Goal: Transaction & Acquisition: Purchase product/service

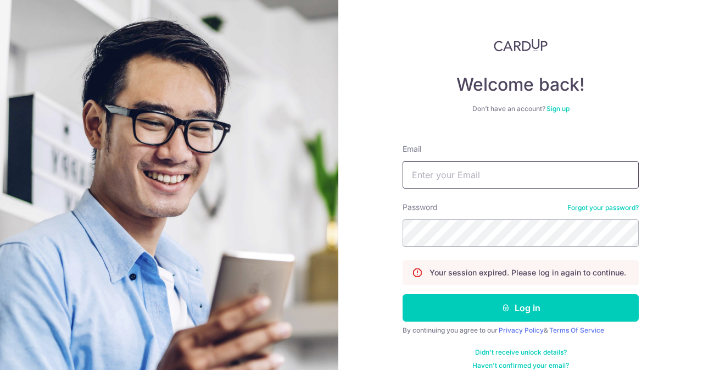
click at [478, 161] on input "Email" at bounding box center [521, 174] width 236 height 27
type input "contact@elijahpies.com.sg"
click at [403, 294] on button "Log in" at bounding box center [521, 307] width 236 height 27
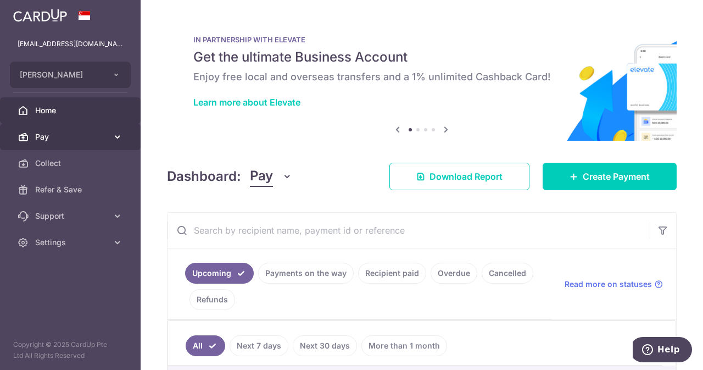
click at [51, 126] on link "Pay" at bounding box center [70, 137] width 141 height 26
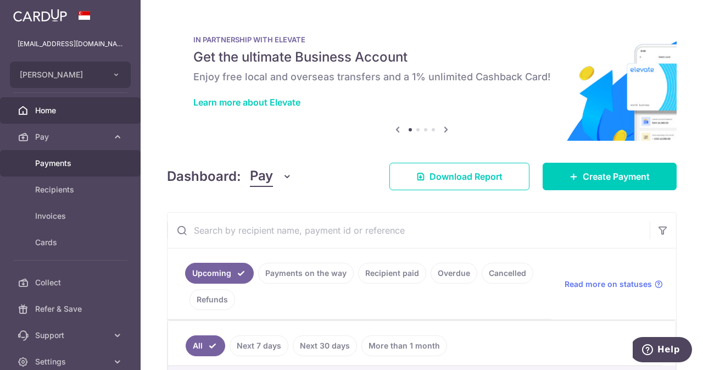
click at [52, 166] on span "Payments" at bounding box center [71, 163] width 72 height 11
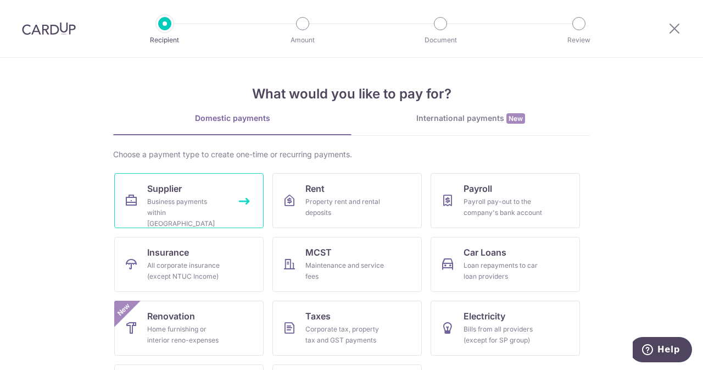
click at [138, 196] on link "Supplier Business payments within Singapore" at bounding box center [188, 200] width 149 height 55
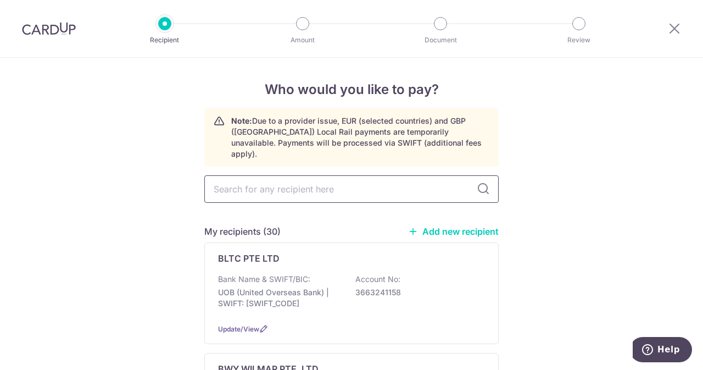
click at [330, 181] on input "text" at bounding box center [351, 188] width 294 height 27
type input "indo"
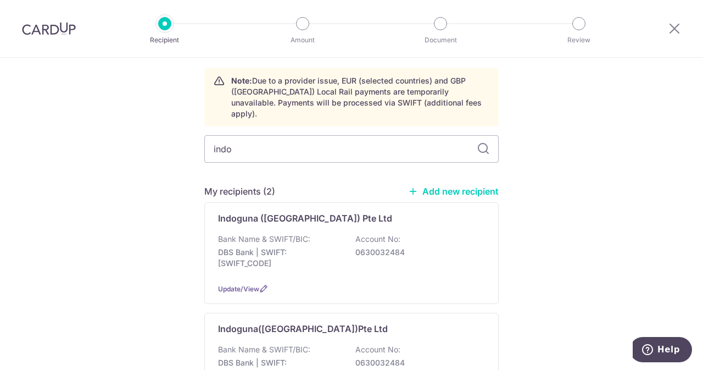
scroll to position [41, 0]
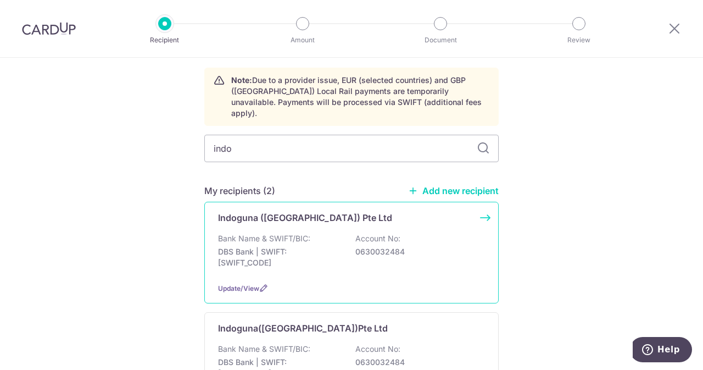
click at [330, 233] on div "Bank Name & SWIFT/BIC: DBS Bank | SWIFT: DBSSSGSGXXX Account No: 0630032484" at bounding box center [351, 253] width 267 height 41
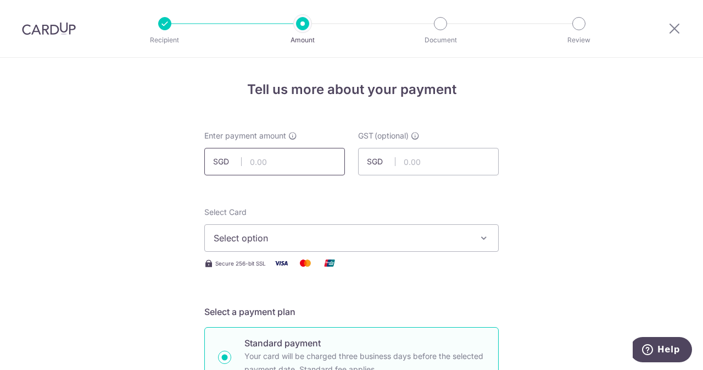
click at [267, 163] on input "text" at bounding box center [274, 161] width 141 height 27
type input "7"
type input "69.60"
click at [449, 170] on input "text" at bounding box center [428, 161] width 141 height 27
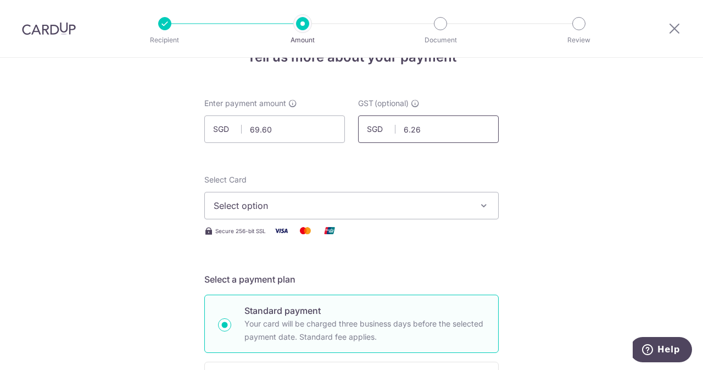
scroll to position [33, 0]
type input "6.26"
click at [389, 195] on button "Select option" at bounding box center [351, 204] width 294 height 27
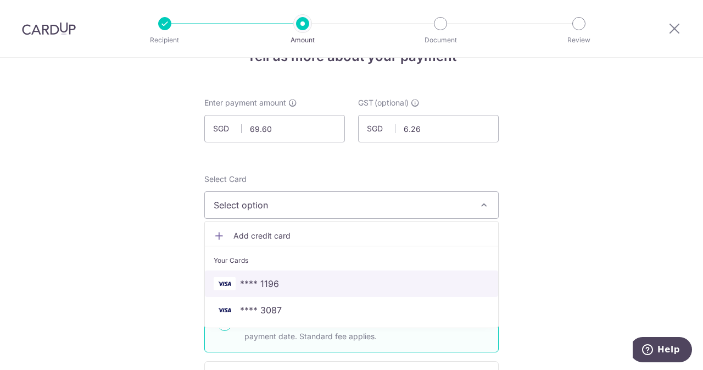
click at [252, 286] on span "**** 1196" at bounding box center [259, 283] width 39 height 13
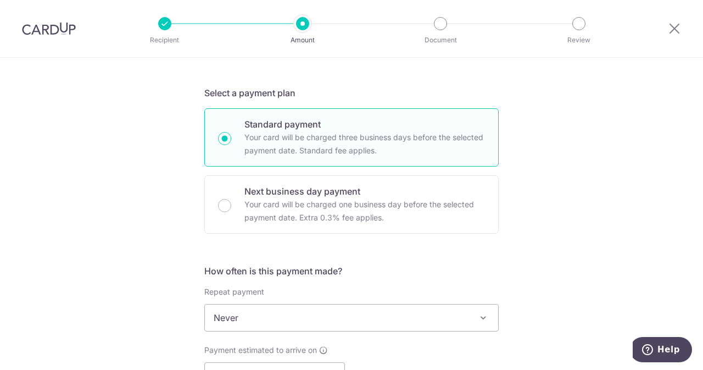
scroll to position [331, 0]
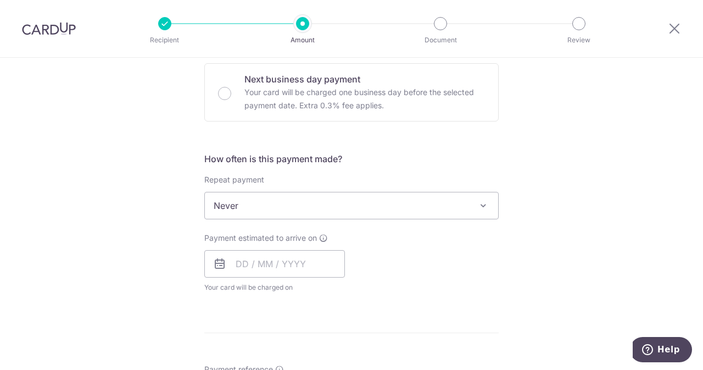
click at [271, 277] on div "Payment estimated to arrive on Your card will be charged on for the first payme…" at bounding box center [274, 262] width 141 height 60
click at [269, 274] on input "text" at bounding box center [274, 263] width 141 height 27
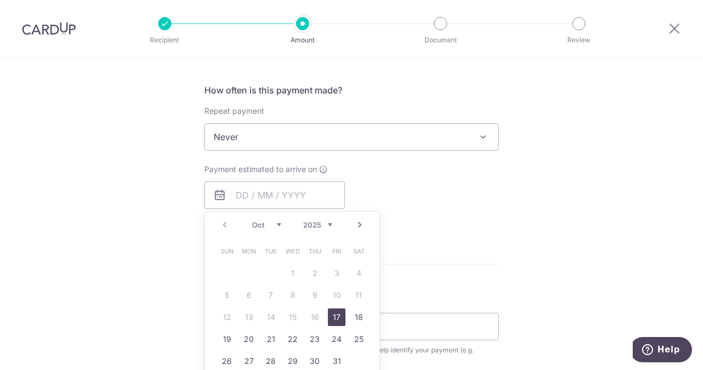
click at [331, 310] on link "17" at bounding box center [337, 317] width 18 height 18
type input "17/10/2025"
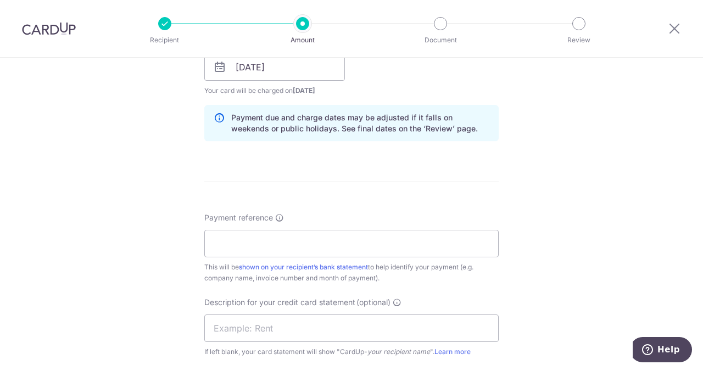
scroll to position [530, 0]
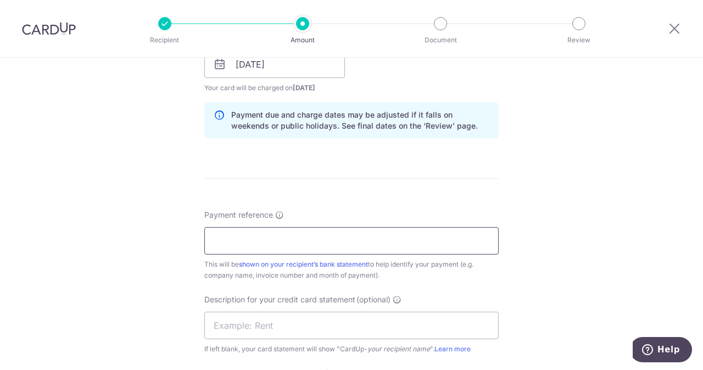
click at [294, 248] on input "Payment reference" at bounding box center [351, 240] width 294 height 27
drag, startPoint x: 321, startPoint y: 246, endPoint x: 264, endPoint y: 247, distance: 57.1
click at [264, 247] on input "ELIJAHPIES 5010617167" at bounding box center [351, 240] width 294 height 27
type input "ELIJAHPIES 5010617167"
click at [256, 321] on input "text" at bounding box center [351, 324] width 294 height 27
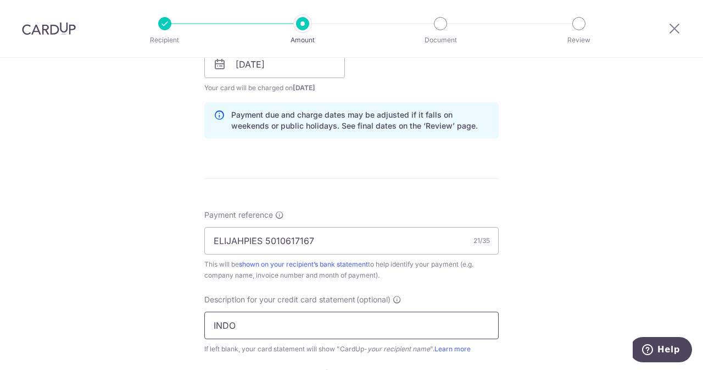
paste input "5010617167"
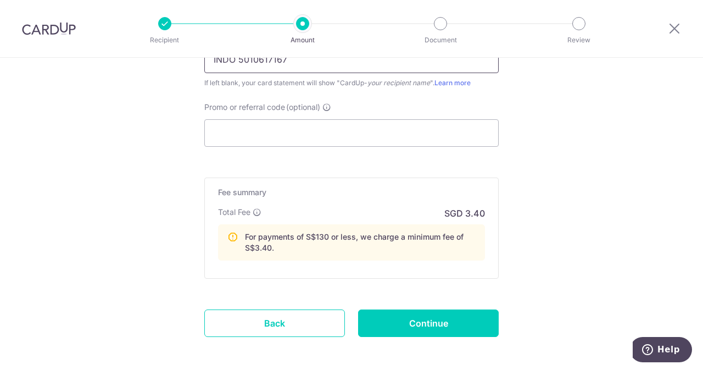
scroll to position [842, 0]
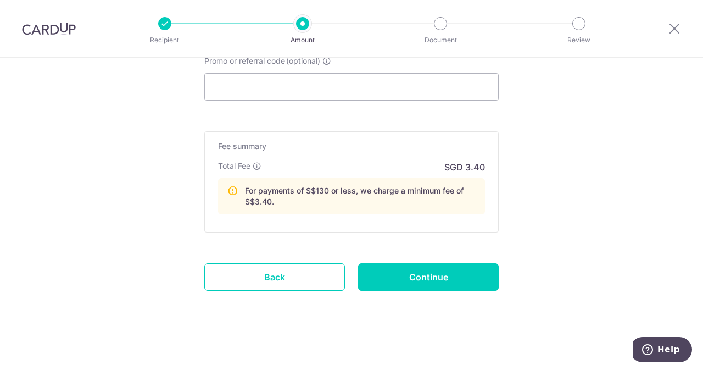
type input "INDO 5010617167"
click at [394, 286] on input "Continue" at bounding box center [428, 276] width 141 height 27
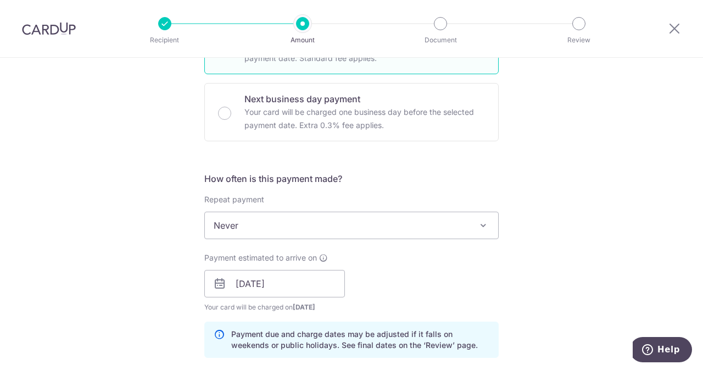
scroll to position [371, 0]
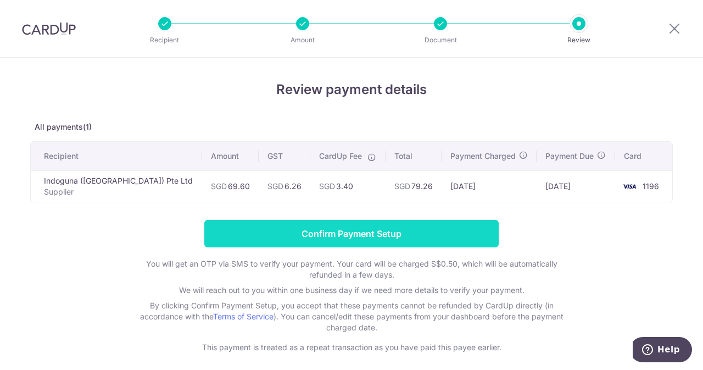
click at [348, 242] on input "Confirm Payment Setup" at bounding box center [351, 233] width 294 height 27
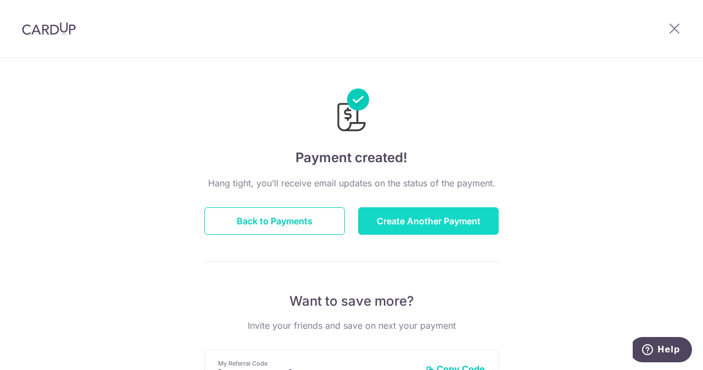
click at [423, 222] on button "Create Another Payment" at bounding box center [428, 220] width 141 height 27
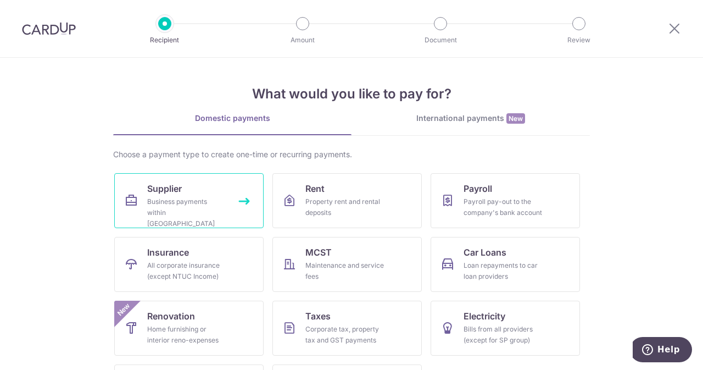
click at [203, 197] on div "Business payments within Singapore" at bounding box center [186, 212] width 79 height 33
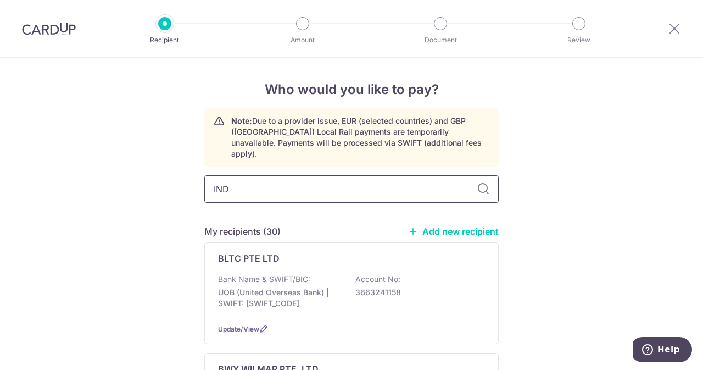
type input "INDO"
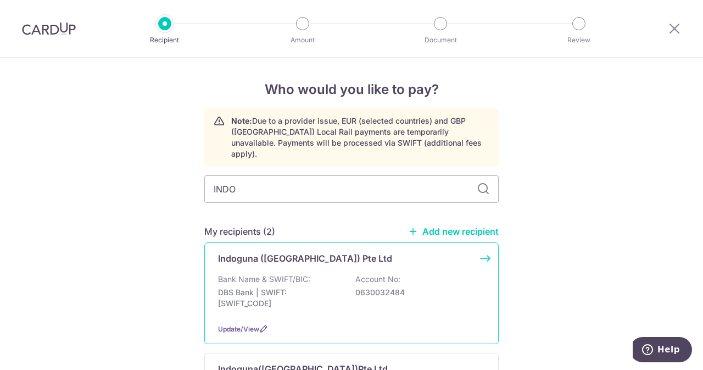
click at [310, 256] on div "Indoguna (Singapore) Pte Ltd Bank Name & SWIFT/BIC: DBS Bank | SWIFT: DBSSSGSGX…" at bounding box center [351, 293] width 294 height 102
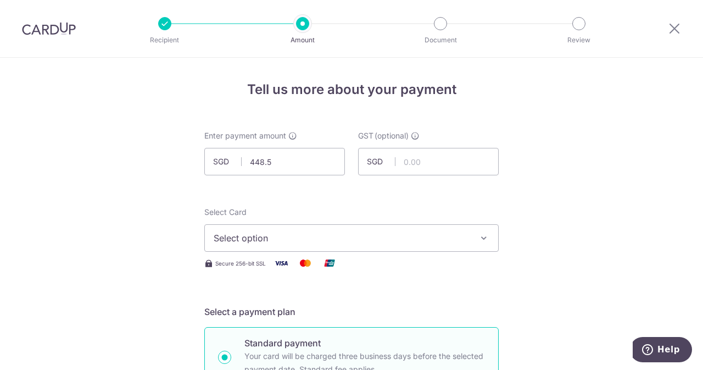
type input "448.50"
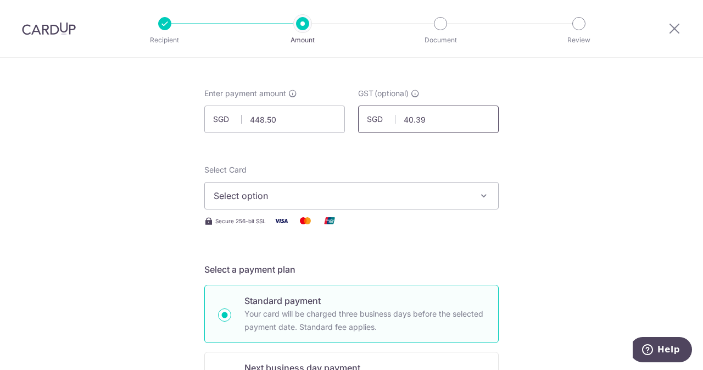
scroll to position [44, 0]
type input "40.39"
click at [265, 189] on span "Select option" at bounding box center [342, 193] width 256 height 13
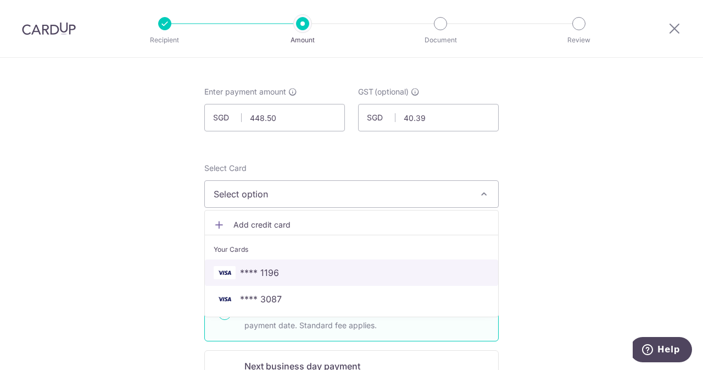
click at [267, 270] on span "**** 1196" at bounding box center [259, 272] width 39 height 13
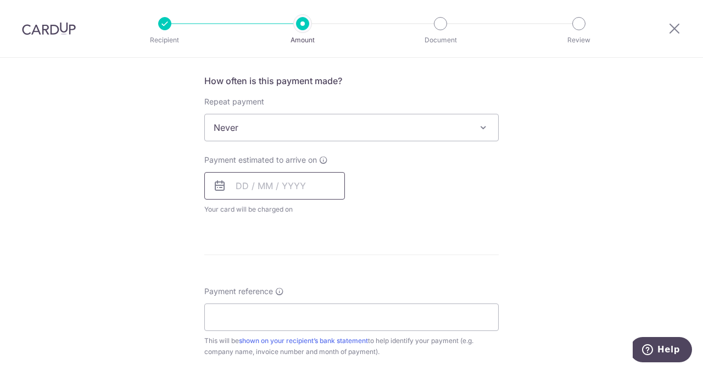
click at [259, 193] on input "text" at bounding box center [274, 185] width 141 height 27
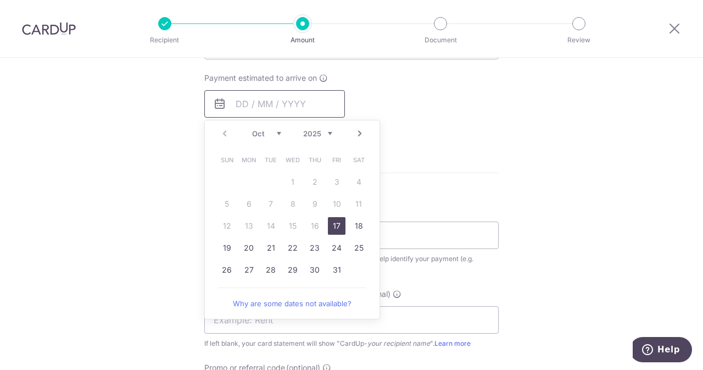
scroll to position [492, 0]
click at [332, 216] on link "17" at bounding box center [337, 224] width 18 height 18
type input "[DATE]"
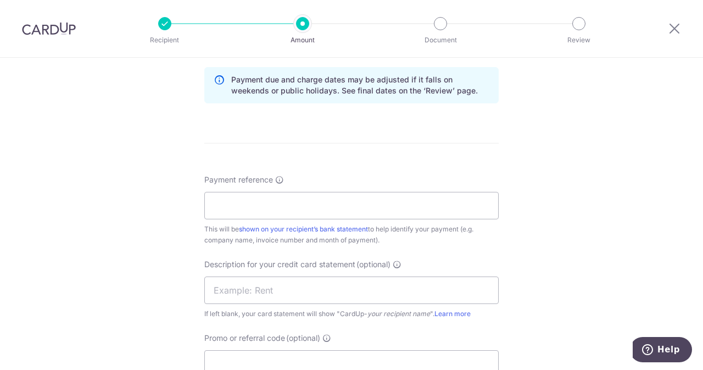
scroll to position [567, 0]
click at [337, 191] on input "Payment reference" at bounding box center [351, 203] width 294 height 27
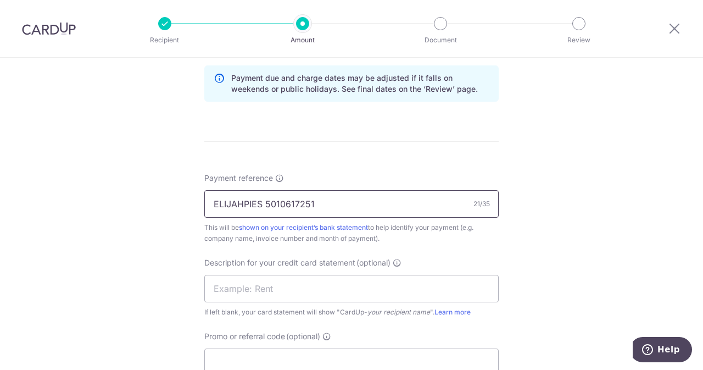
scroll to position [587, 0]
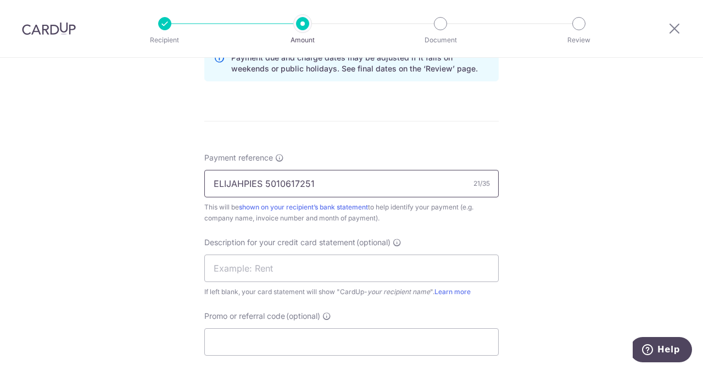
drag, startPoint x: 328, startPoint y: 182, endPoint x: 264, endPoint y: 186, distance: 64.9
click at [264, 186] on input "ELIJAHPIES 5010617251" at bounding box center [351, 183] width 294 height 27
type input "ELIJAHPIES 5010617251"
click at [259, 269] on input "text" at bounding box center [351, 267] width 294 height 27
paste input "5010617251"
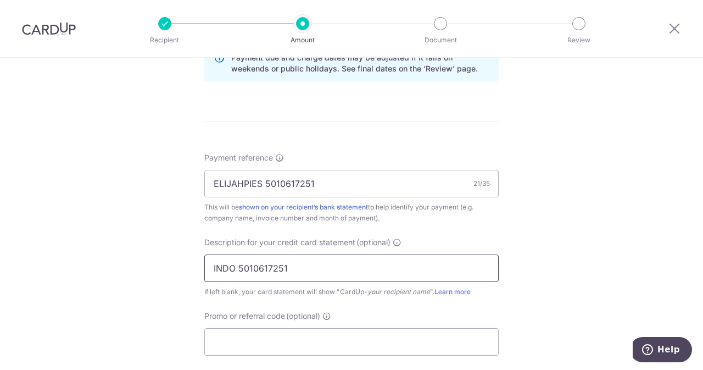
scroll to position [648, 0]
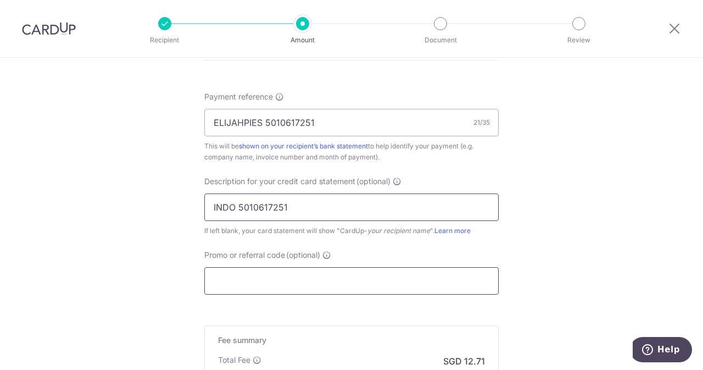
type input "INDO 5010617251"
click at [254, 285] on input "Promo or referral code (optional)" at bounding box center [351, 280] width 294 height 27
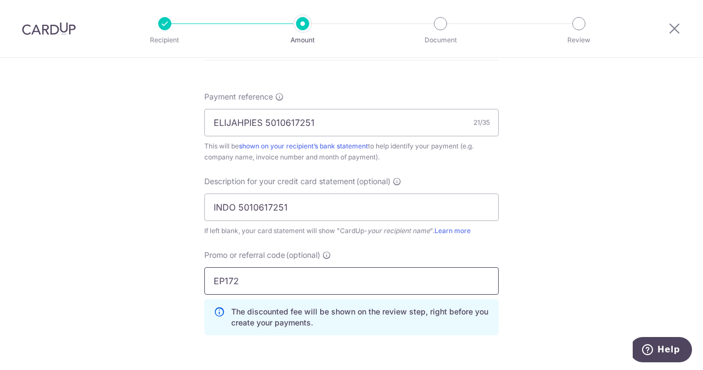
scroll to position [846, 0]
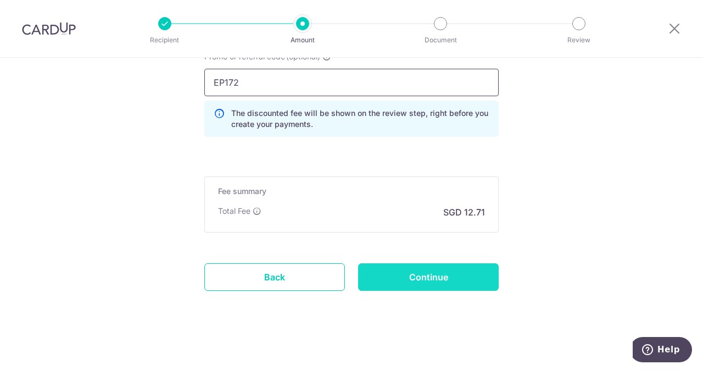
type input "EP172"
click at [458, 272] on input "Continue" at bounding box center [428, 276] width 141 height 27
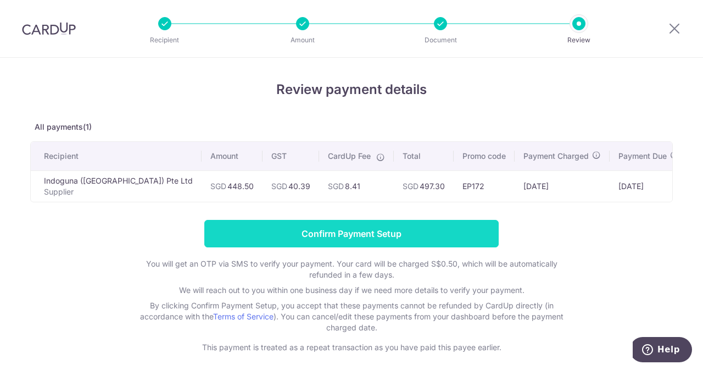
click at [405, 233] on input "Confirm Payment Setup" at bounding box center [351, 233] width 294 height 27
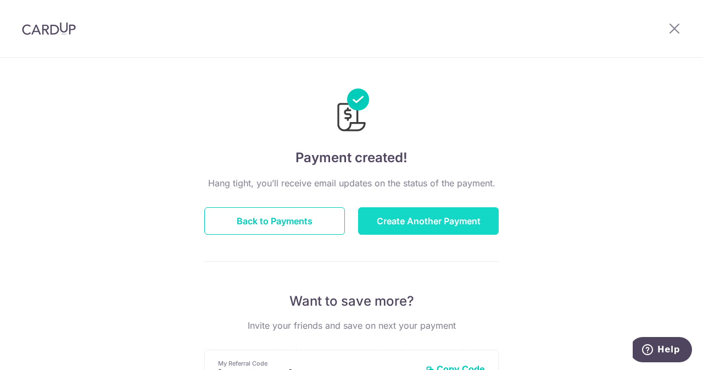
click at [406, 215] on button "Create Another Payment" at bounding box center [428, 220] width 141 height 27
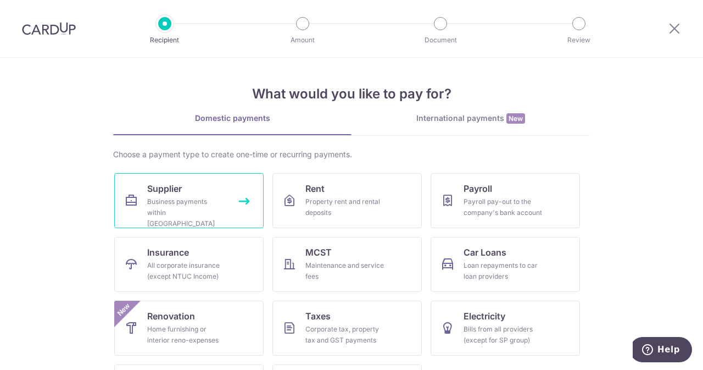
click at [178, 186] on span "Supplier" at bounding box center [164, 188] width 35 height 13
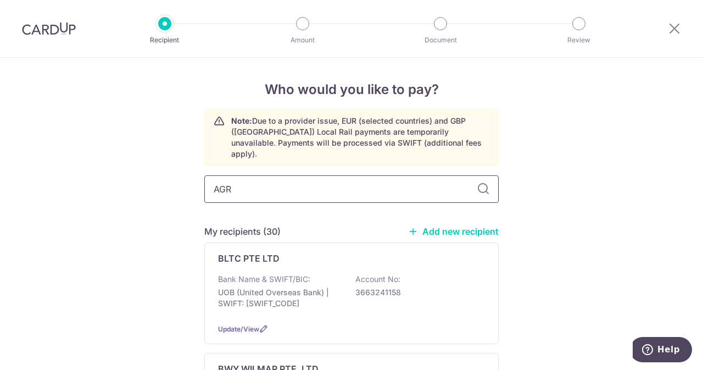
type input "AGRI"
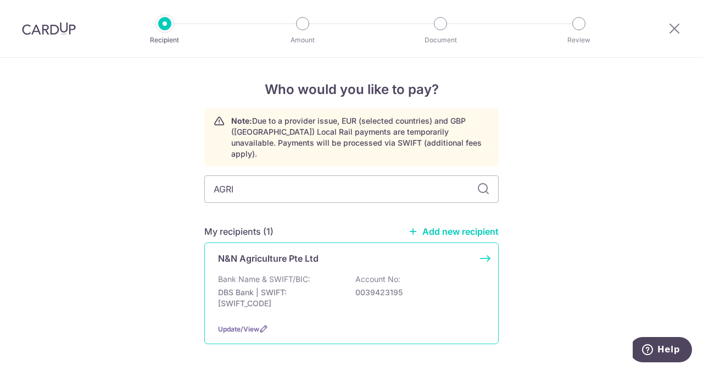
click at [293, 253] on p "N&N Agriculture Pte Ltd" at bounding box center [268, 258] width 100 height 13
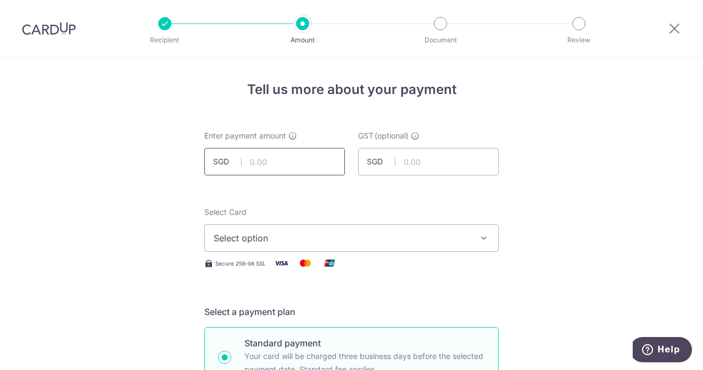
click at [298, 169] on input "text" at bounding box center [274, 161] width 141 height 27
type input "160.00"
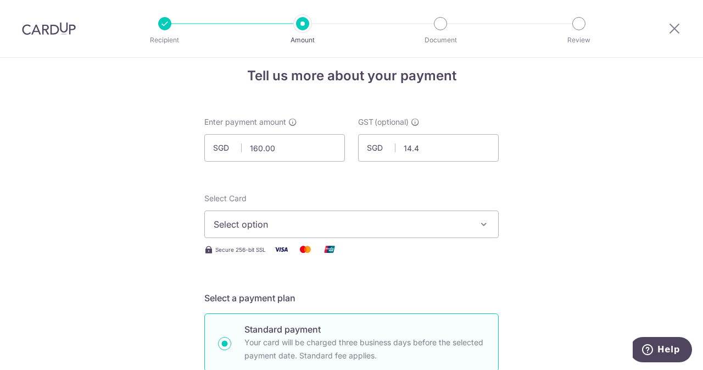
type input "14.40"
click at [285, 211] on button "Select option" at bounding box center [351, 223] width 294 height 27
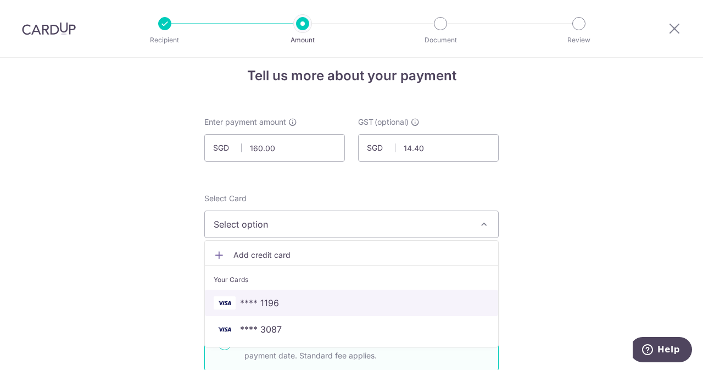
click at [309, 296] on span "**** 1196" at bounding box center [352, 302] width 276 height 13
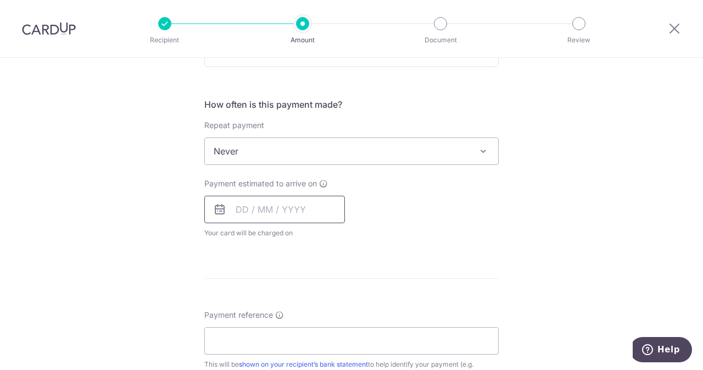
click at [282, 203] on input "text" at bounding box center [274, 209] width 141 height 27
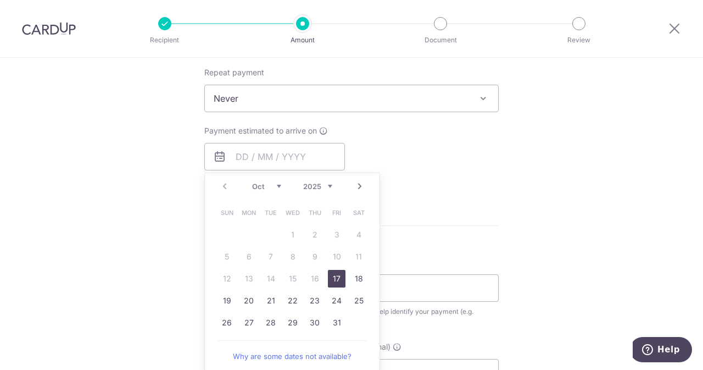
click at [333, 277] on link "17" at bounding box center [337, 279] width 18 height 18
type input "17/10/2025"
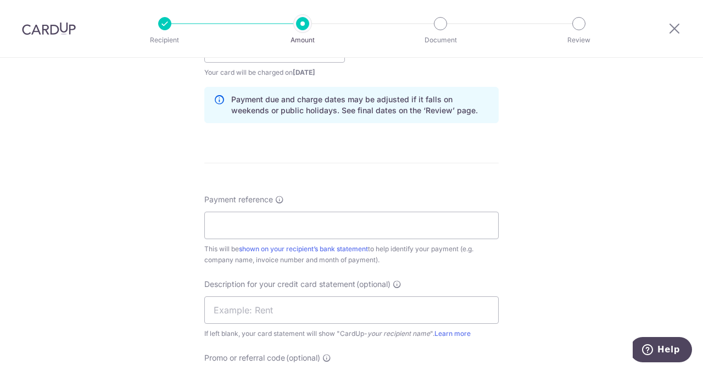
scroll to position [546, 0]
click at [351, 242] on div "This will be shown on your recipient’s bank statement to help identify your pay…" at bounding box center [351, 253] width 294 height 22
click at [325, 227] on input "Payment reference" at bounding box center [351, 223] width 294 height 27
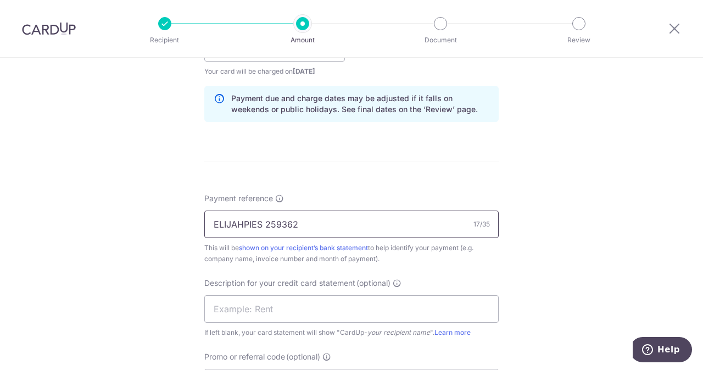
drag, startPoint x: 325, startPoint y: 227, endPoint x: 260, endPoint y: 224, distance: 65.5
click at [260, 224] on input "ELIJAHPIES 259362" at bounding box center [351, 223] width 294 height 27
type input "ELIJAHPIES 259362"
click at [266, 309] on input "text" at bounding box center [351, 308] width 294 height 27
paste input "259362"
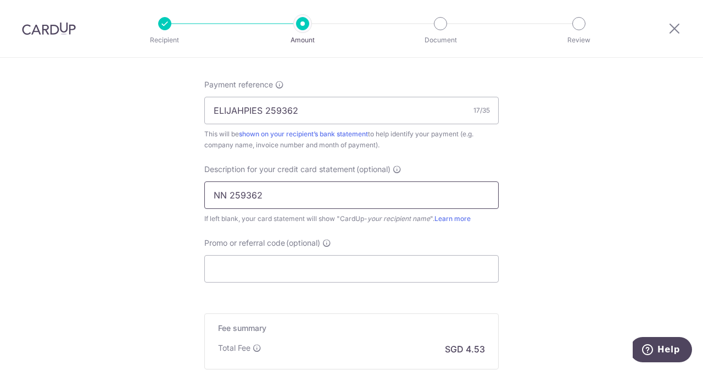
scroll to position [662, 0]
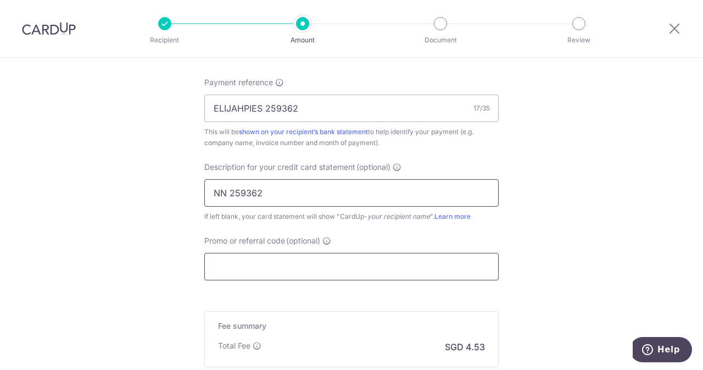
type input "NN 259362"
click at [269, 262] on input "Promo or referral code (optional)" at bounding box center [351, 266] width 294 height 27
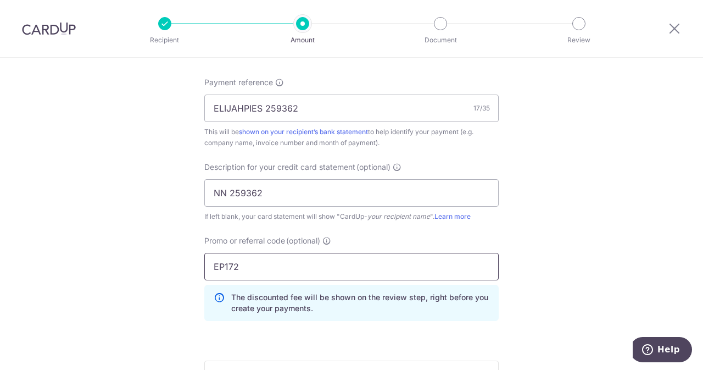
scroll to position [846, 0]
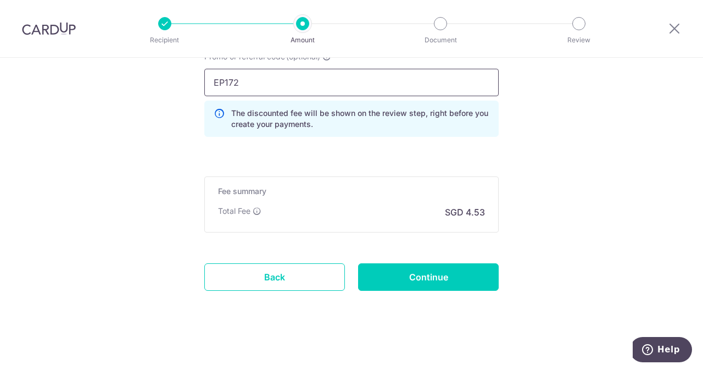
type input "EP172"
click at [383, 283] on input "Continue" at bounding box center [428, 276] width 141 height 27
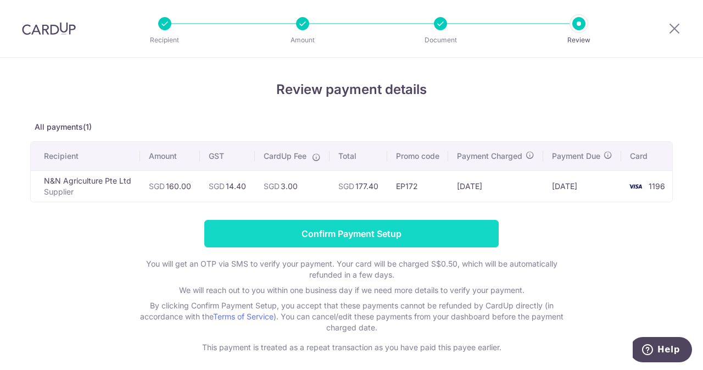
click at [351, 247] on input "Confirm Payment Setup" at bounding box center [351, 233] width 294 height 27
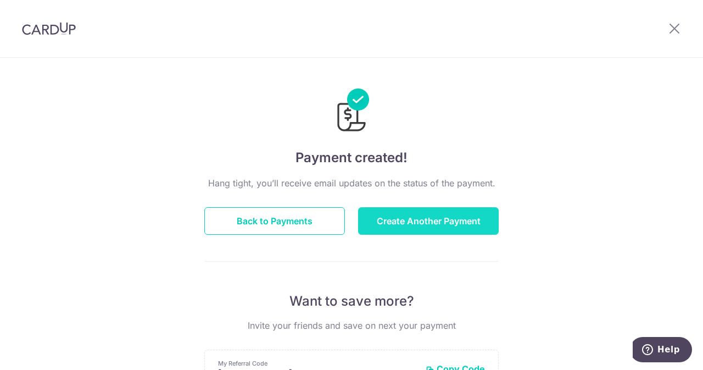
click at [398, 209] on button "Create Another Payment" at bounding box center [428, 220] width 141 height 27
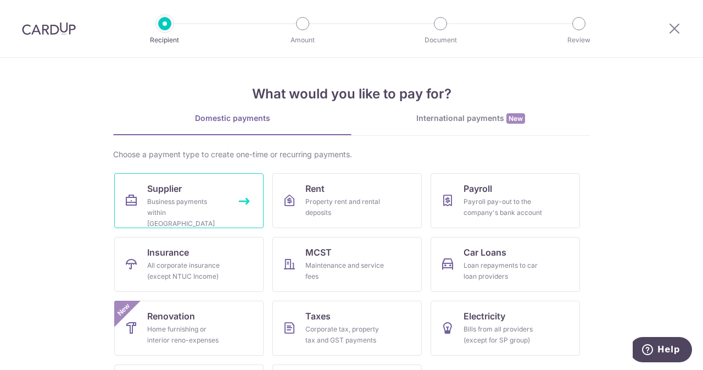
click at [180, 196] on div "Business payments within Singapore" at bounding box center [186, 212] width 79 height 33
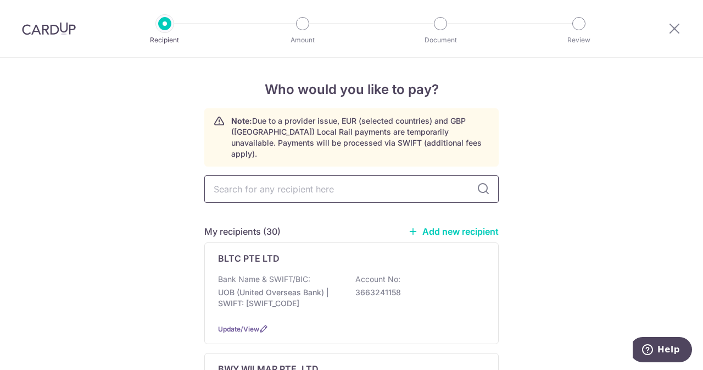
click at [266, 181] on input "text" at bounding box center [351, 188] width 294 height 27
type input "PH"
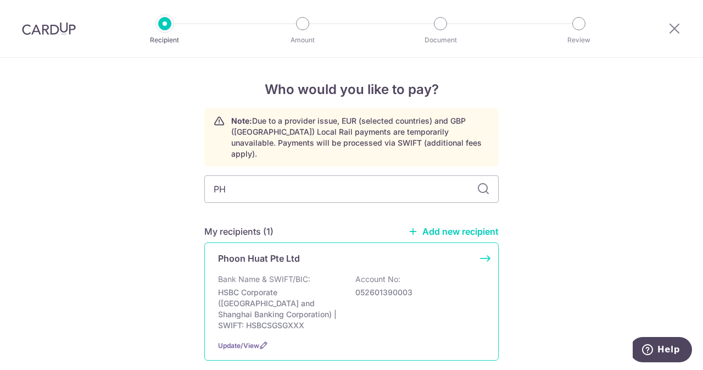
click at [300, 252] on div "Phoon Huat Pte Ltd" at bounding box center [345, 258] width 254 height 13
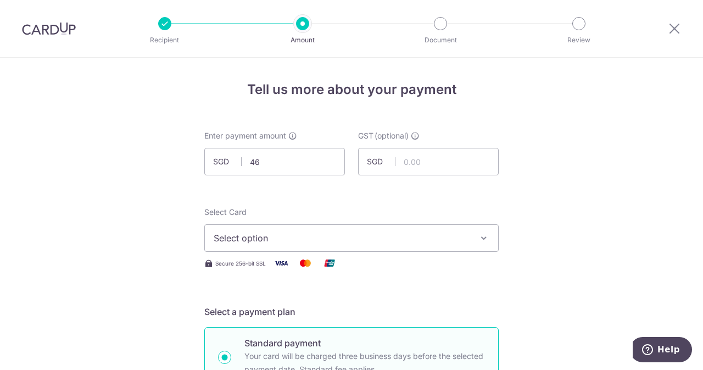
type input "4"
type input "846.90"
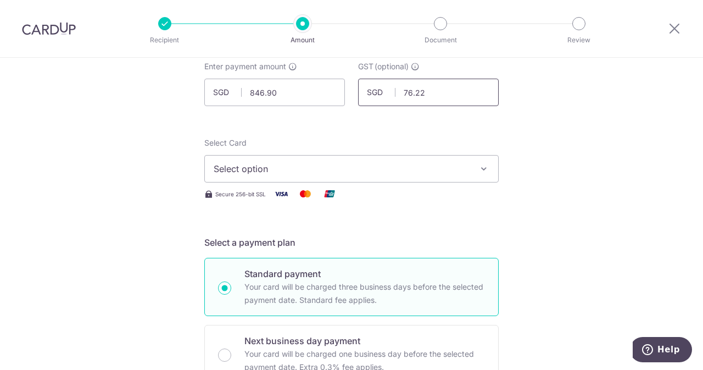
scroll to position [70, 0]
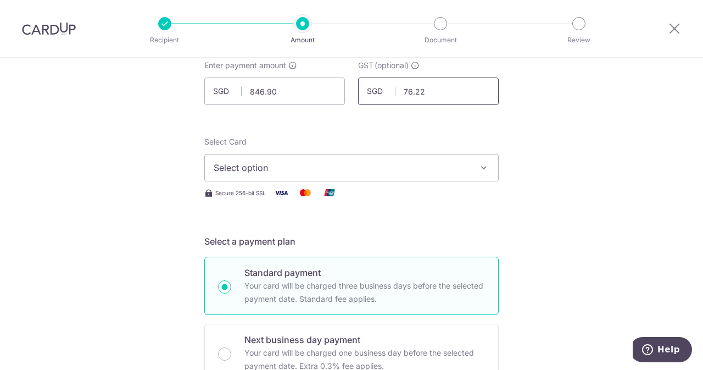
type input "76.22"
click at [262, 176] on button "Select option" at bounding box center [351, 167] width 294 height 27
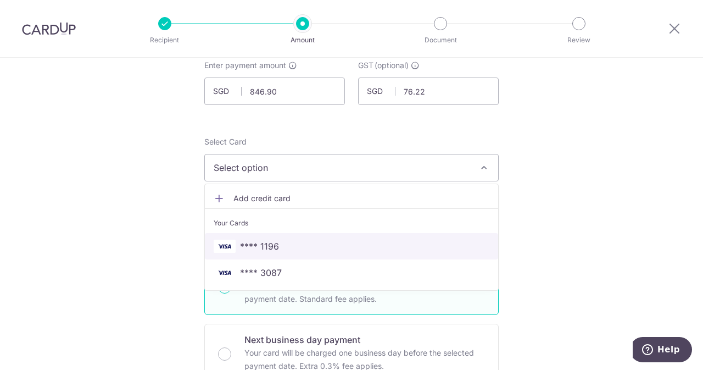
click at [260, 250] on span "**** 1196" at bounding box center [259, 245] width 39 height 13
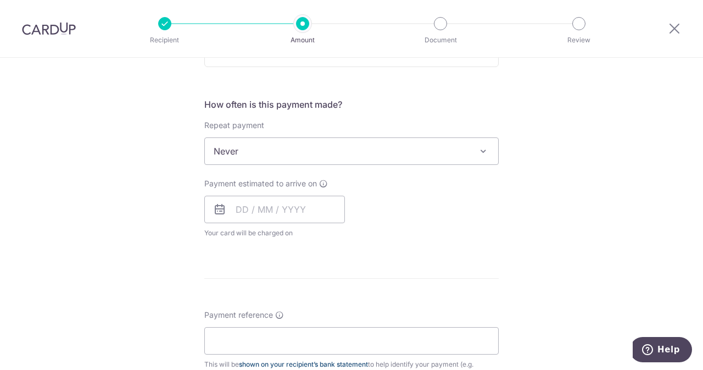
scroll to position [384, 0]
click at [280, 208] on input "text" at bounding box center [274, 209] width 141 height 27
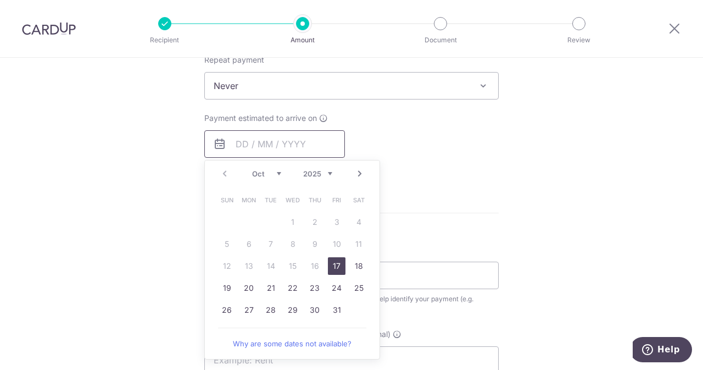
scroll to position [451, 0]
click at [334, 267] on link "17" at bounding box center [337, 265] width 18 height 18
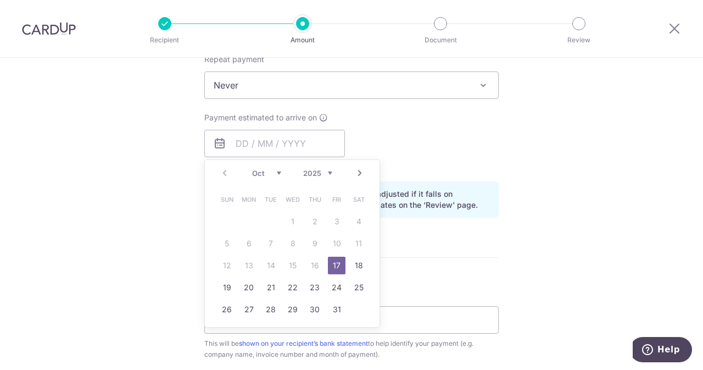
type input "17/10/2025"
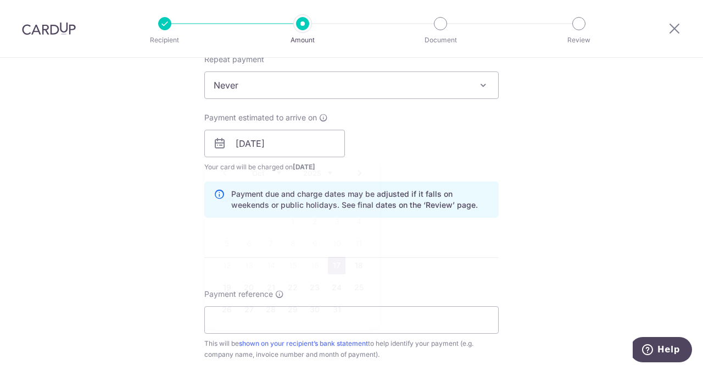
scroll to position [534, 0]
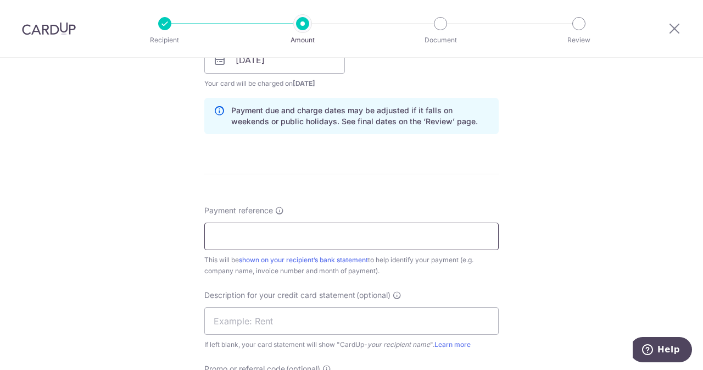
click at [367, 226] on input "Payment reference" at bounding box center [351, 235] width 294 height 27
drag, startPoint x: 364, startPoint y: 231, endPoint x: 265, endPoint y: 230, distance: 98.9
click at [265, 230] on input "ELIJAHPIES 902267375" at bounding box center [351, 235] width 294 height 27
type input "ELIJAHPIES 902267375"
click at [247, 319] on input "text" at bounding box center [351, 320] width 294 height 27
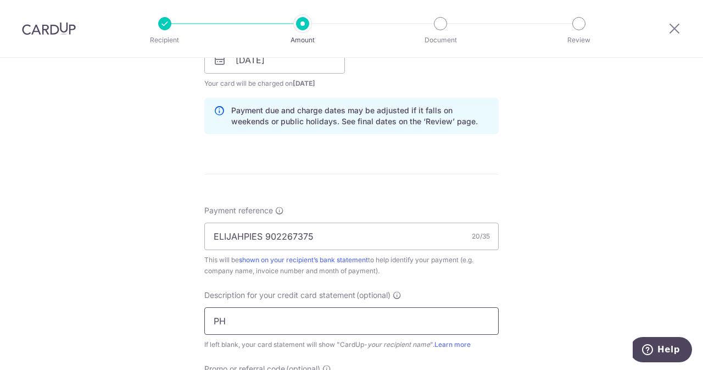
paste input "902267375"
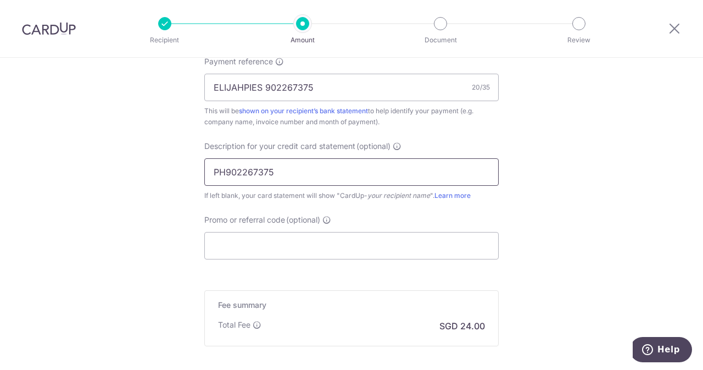
scroll to position [690, 0]
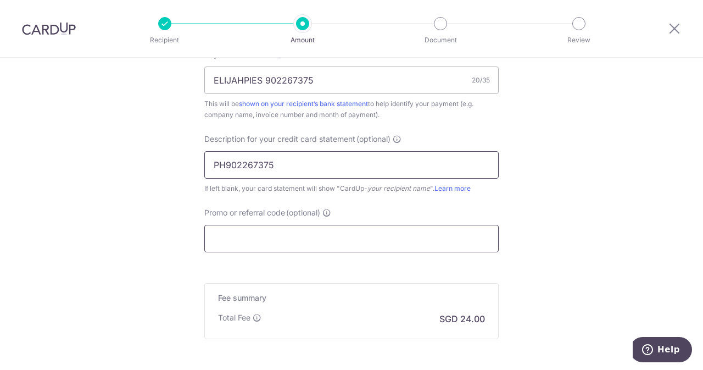
type input "PH902267375"
click at [280, 225] on input "Promo or referral code (optional)" at bounding box center [351, 238] width 294 height 27
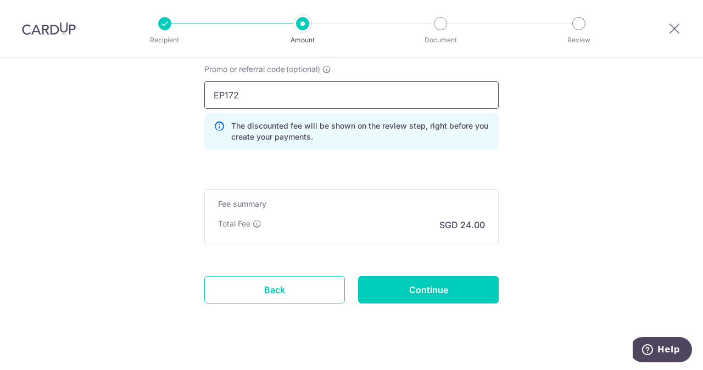
scroll to position [846, 0]
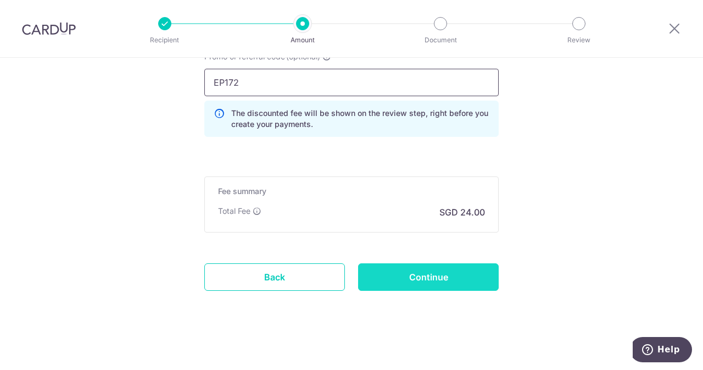
type input "EP172"
click at [415, 267] on input "Continue" at bounding box center [428, 276] width 141 height 27
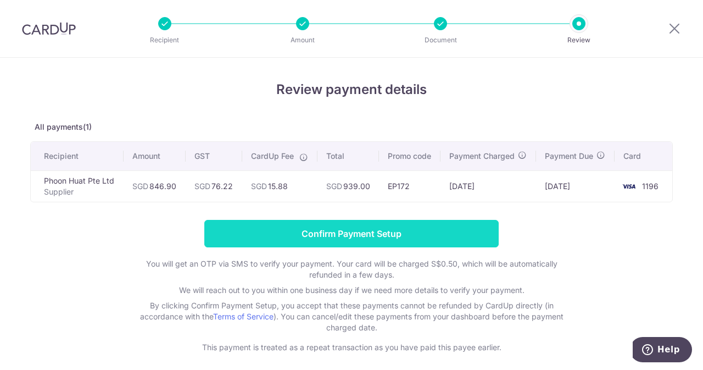
click at [433, 239] on input "Confirm Payment Setup" at bounding box center [351, 233] width 294 height 27
